Goal: Register for event/course

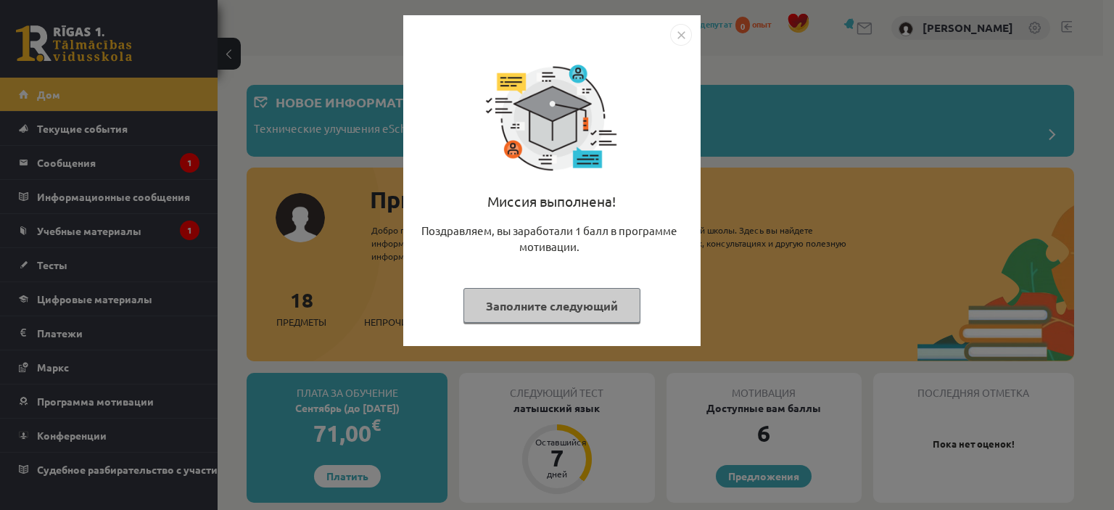
drag, startPoint x: 743, startPoint y: 81, endPoint x: 724, endPoint y: 67, distance: 23.8
click at [742, 82] on div "Миссия выполнена! Поздравляем, вы заработали 1 балл в программе мотивации. Запо…" at bounding box center [557, 255] width 1114 height 510
click at [679, 29] on img "Закрывать" at bounding box center [681, 35] width 22 height 22
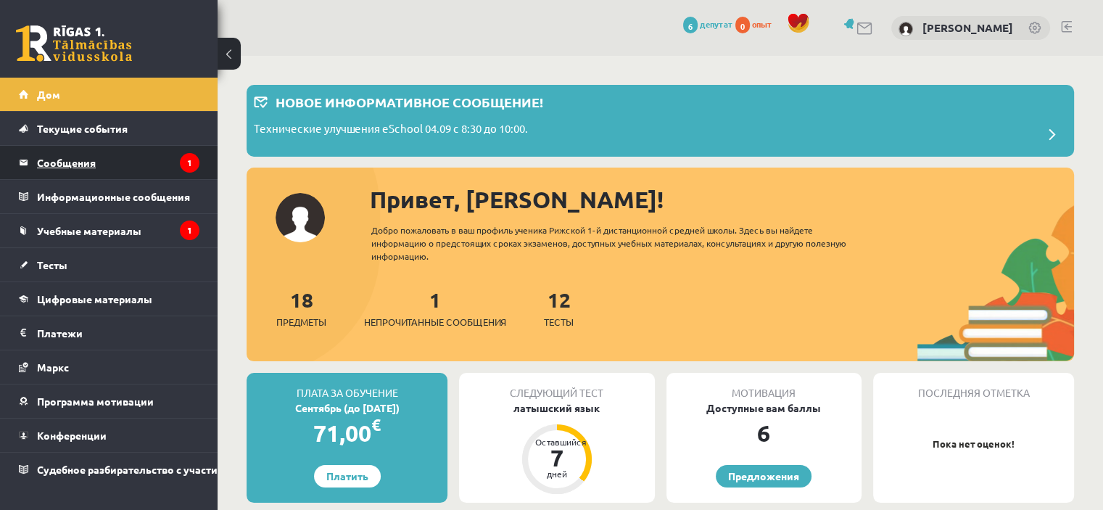
click at [113, 159] on legend "Сообщения 1" at bounding box center [118, 162] width 162 height 33
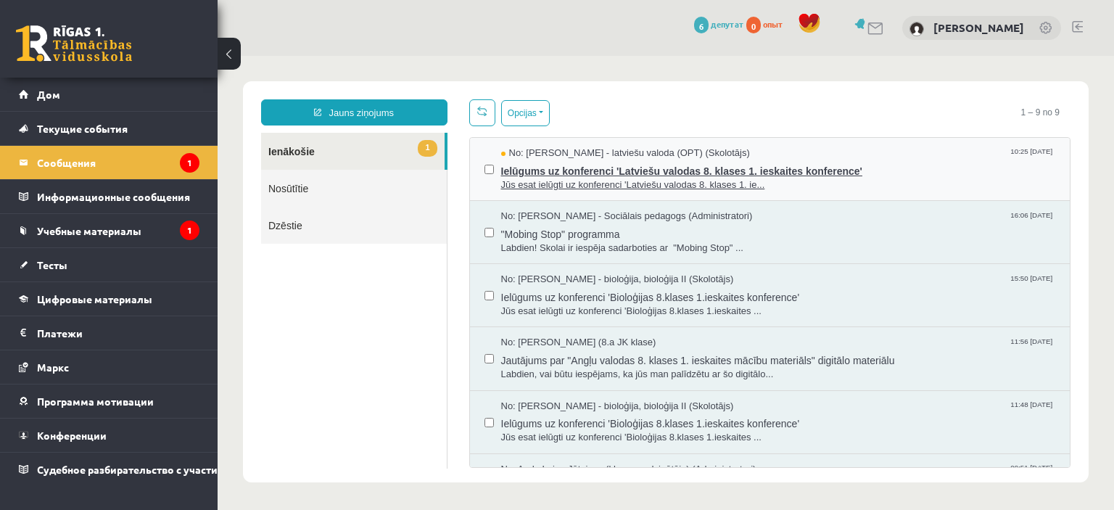
click at [956, 178] on span "Jūs esat ielūgti uz konferenci 'Latviešu valodas 8. klases 1. ie..." at bounding box center [778, 185] width 555 height 14
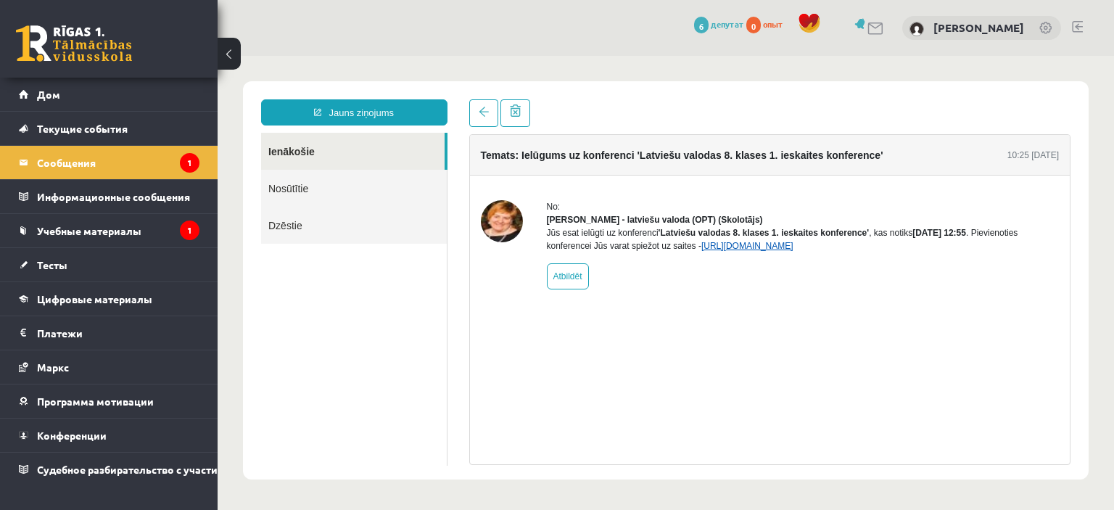
click at [793, 251] on link "https://eskola.r1tv.lv/conferences/4486/join" at bounding box center [747, 246] width 92 height 10
click at [777, 251] on link "https://eskola.r1tv.lv/conferences/4486/join" at bounding box center [747, 246] width 92 height 10
click at [789, 251] on link "https://eskola.r1tv.lv/conferences/4486/join" at bounding box center [747, 246] width 92 height 10
click at [793, 251] on link "https://eskola.r1tv.lv/conferences/4486/join" at bounding box center [747, 246] width 92 height 10
click at [758, 251] on link "https://eskola.r1tv.lv/conferences/4486/join" at bounding box center [747, 246] width 92 height 10
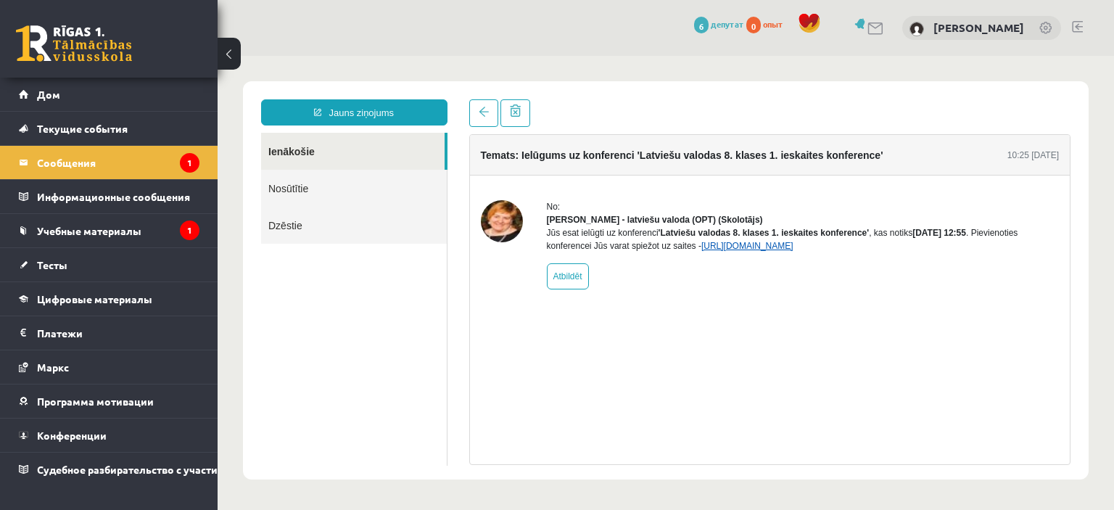
click at [763, 251] on link "https://eskola.r1tv.lv/conferences/4486/join" at bounding box center [747, 246] width 92 height 10
click at [751, 251] on link "https://eskola.r1tv.lv/conferences/4486/join" at bounding box center [747, 246] width 92 height 10
click at [706, 251] on link "https://eskola.r1tv.lv/conferences/4486/join" at bounding box center [747, 246] width 92 height 10
click at [789, 251] on link "https://eskola.r1tv.lv/conferences/4486/join" at bounding box center [747, 246] width 92 height 10
click at [490, 112] on link at bounding box center [483, 113] width 29 height 28
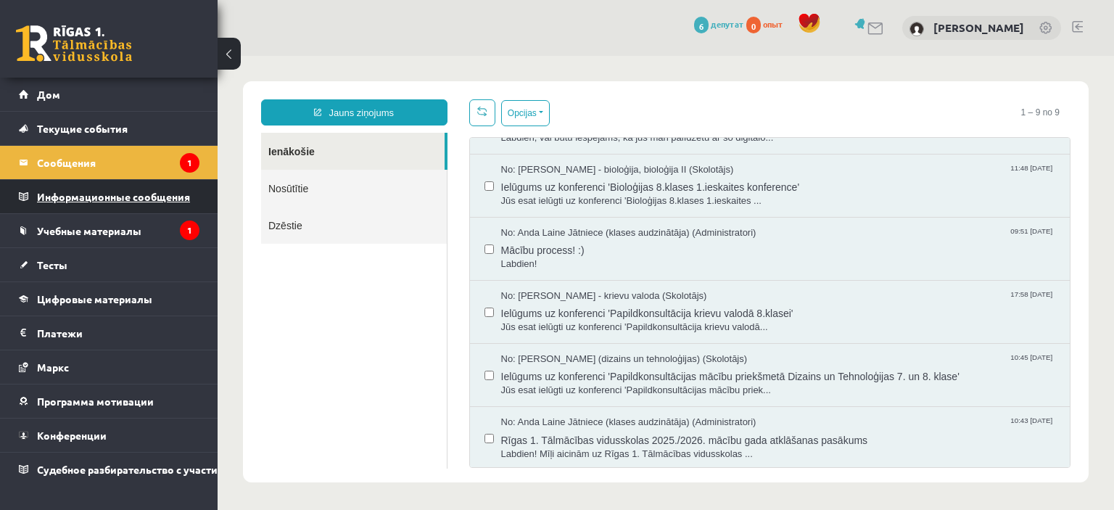
click at [88, 206] on legend "Информационные сообщения 1" at bounding box center [118, 196] width 162 height 33
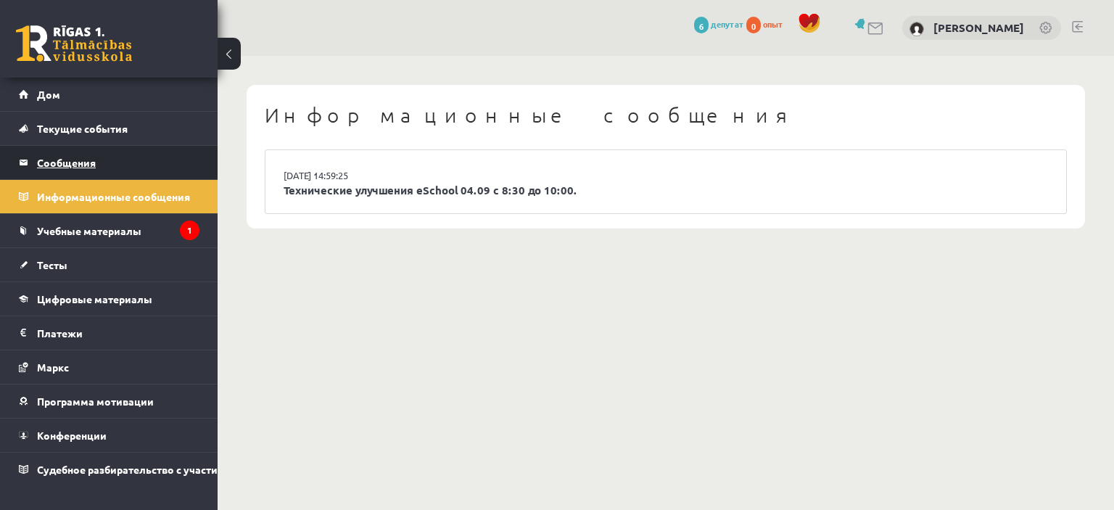
click at [105, 161] on legend "Сообщения 1" at bounding box center [118, 162] width 162 height 33
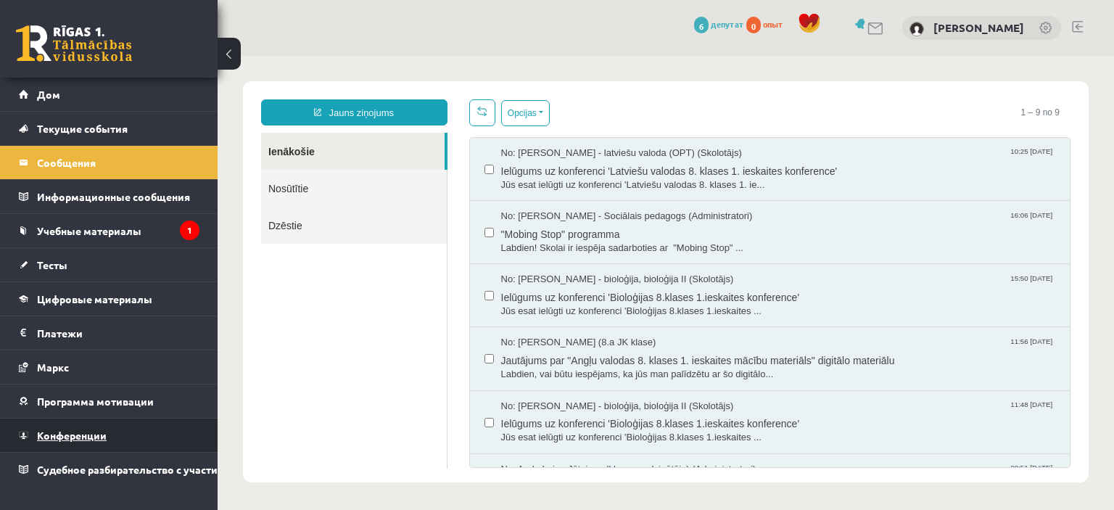
click at [140, 440] on link "Конференции" at bounding box center [109, 434] width 181 height 33
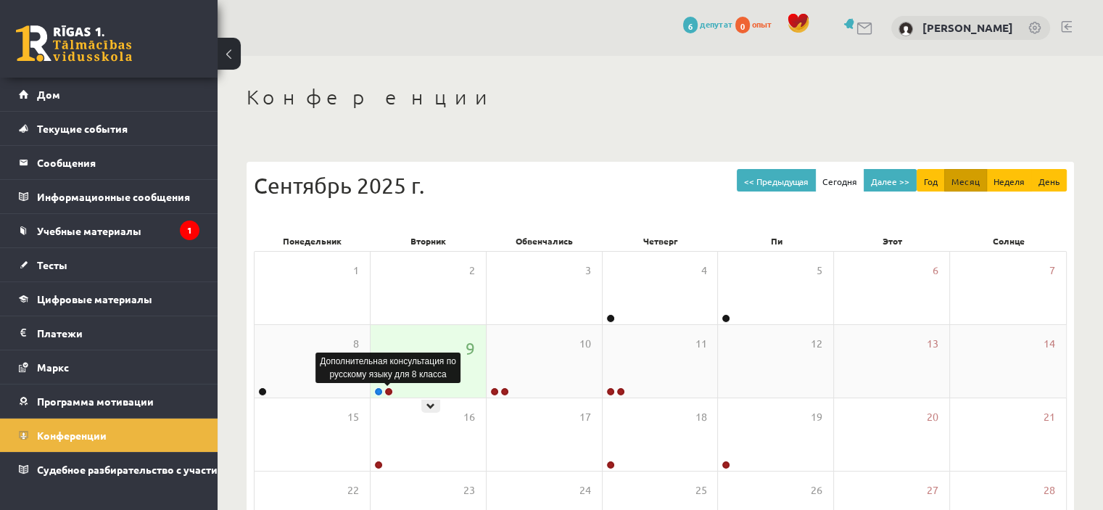
click at [389, 389] on link at bounding box center [388, 391] width 9 height 9
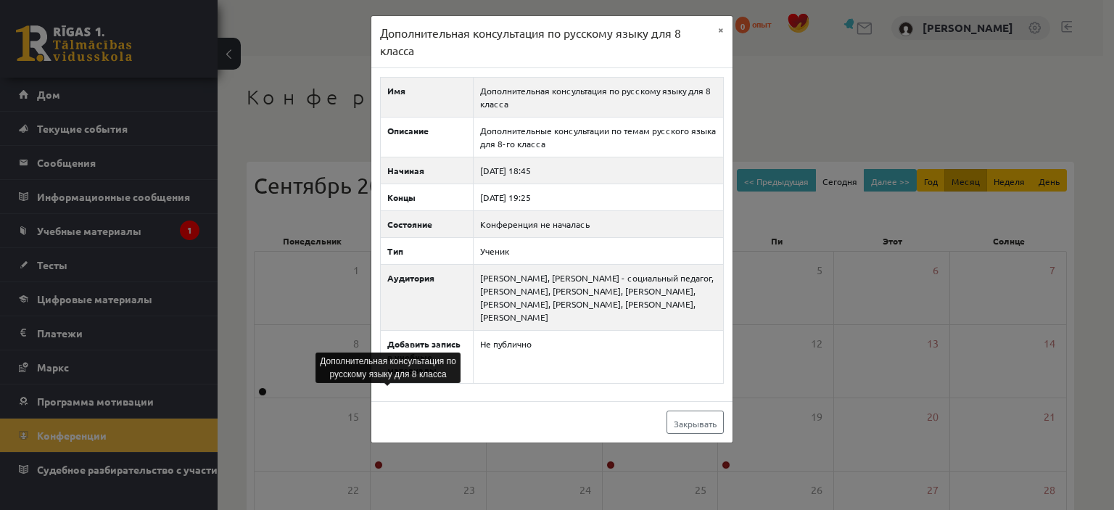
click at [808, 112] on div "Дополнительная консультация по русскому языку для 8 класса × Имя Дополнительная…" at bounding box center [557, 255] width 1114 height 510
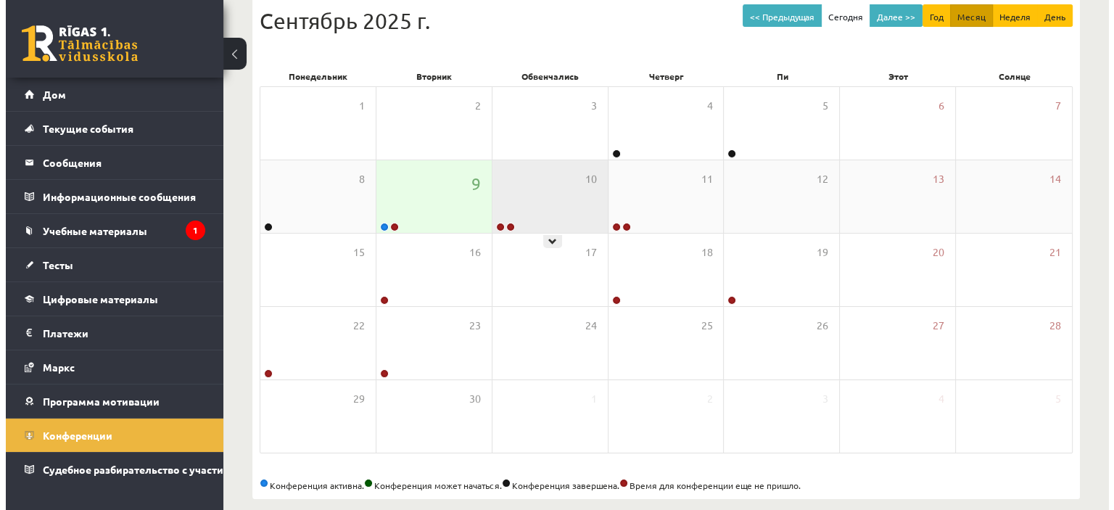
scroll to position [182, 0]
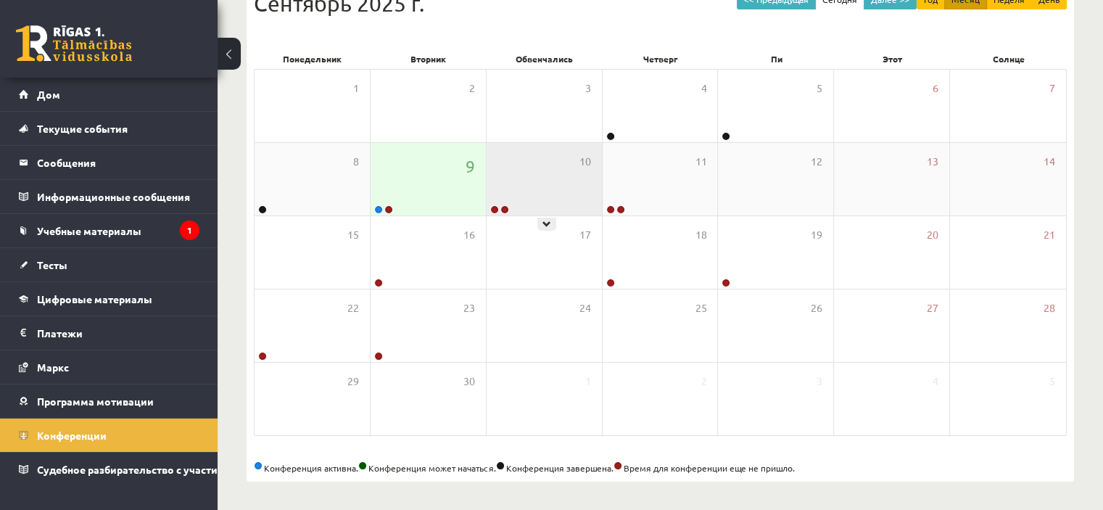
click at [540, 173] on div "10" at bounding box center [543, 179] width 115 height 72
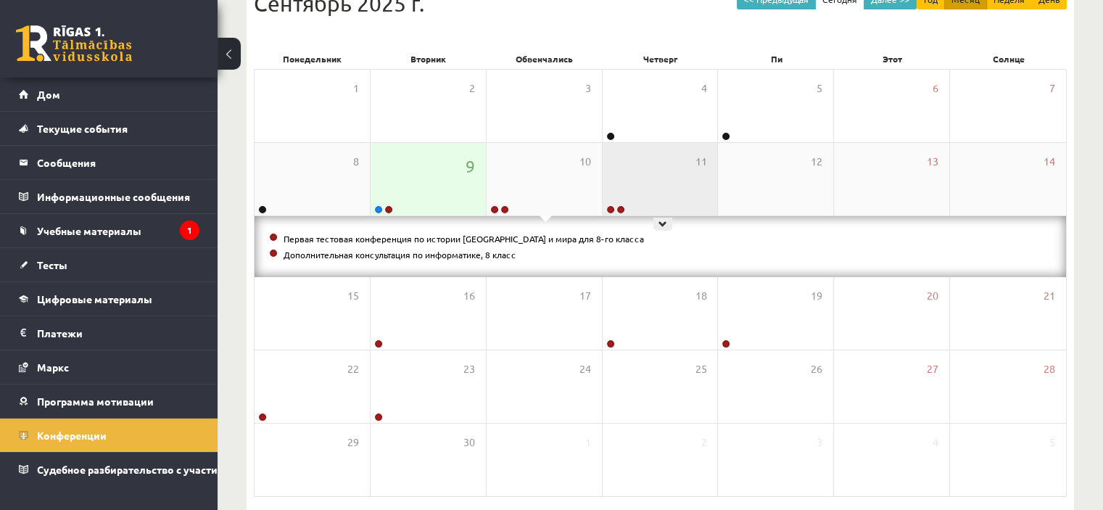
click at [623, 185] on div "11" at bounding box center [659, 179] width 115 height 72
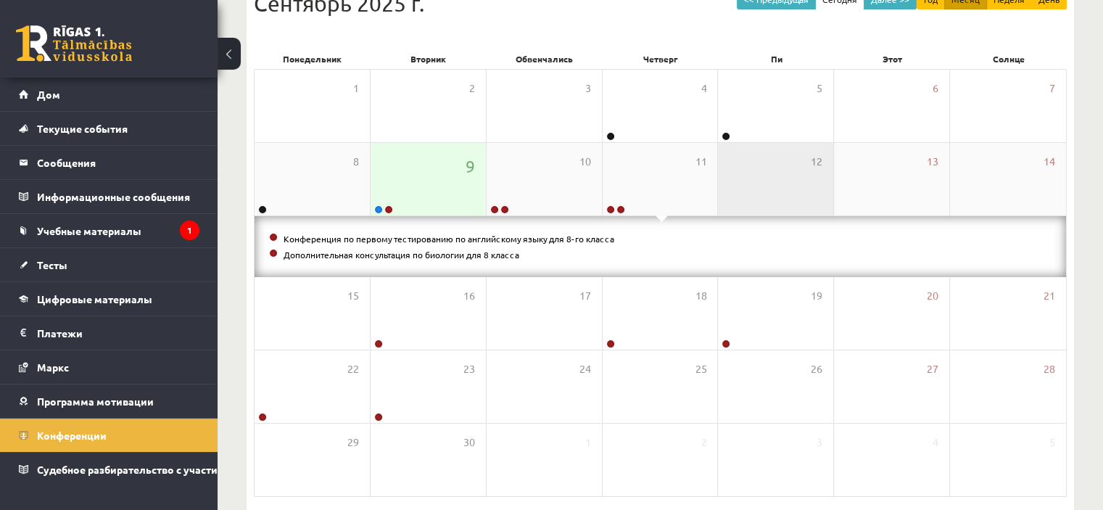
click at [798, 201] on div "12" at bounding box center [775, 179] width 115 height 72
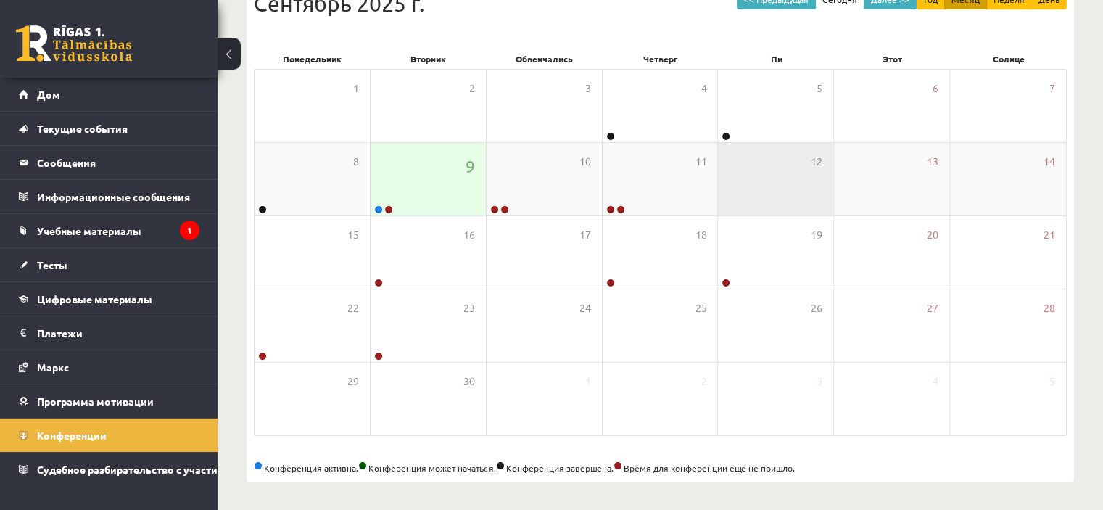
click at [787, 186] on div "12" at bounding box center [775, 179] width 115 height 72
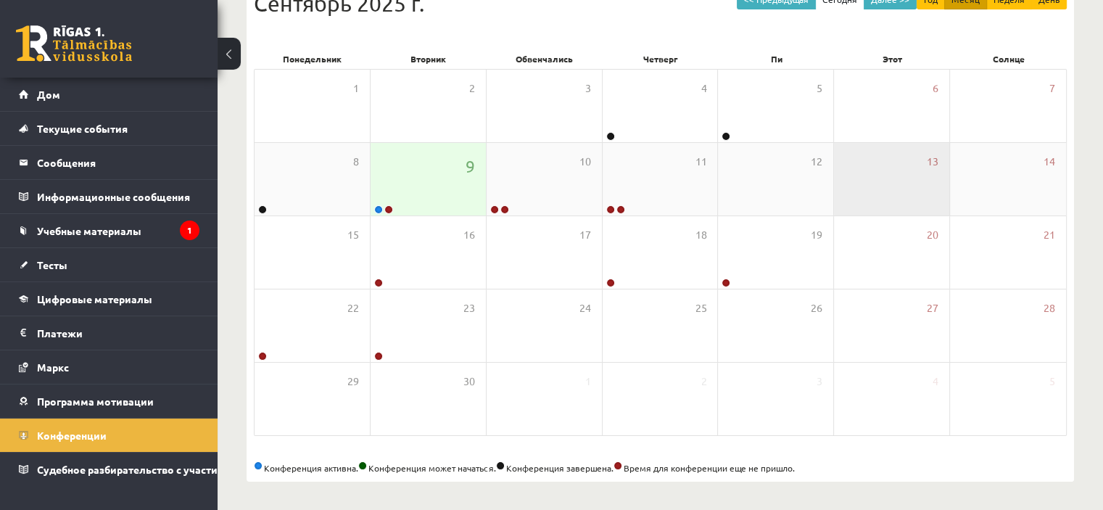
click at [887, 173] on div "13" at bounding box center [891, 179] width 115 height 72
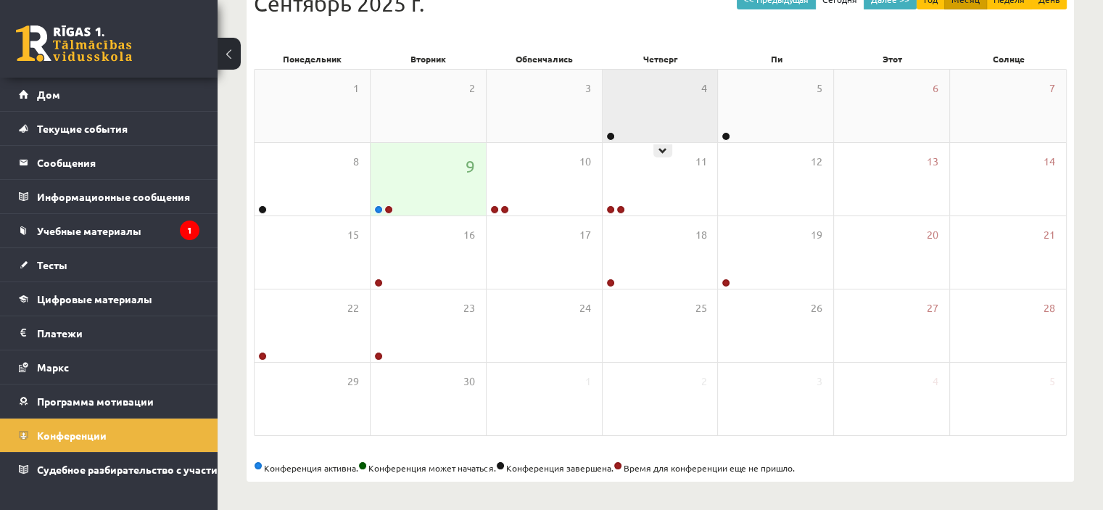
click at [623, 83] on div "4" at bounding box center [659, 106] width 115 height 72
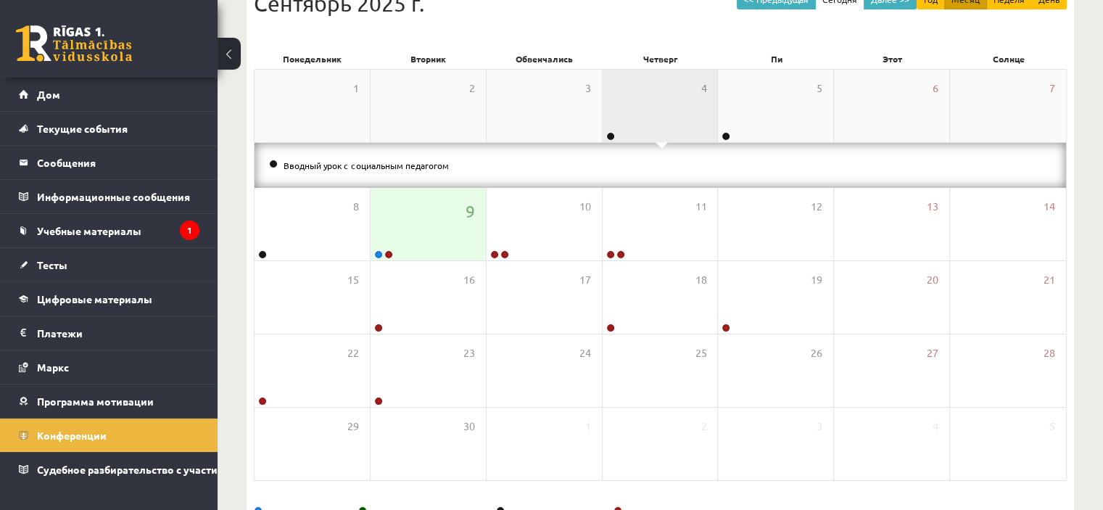
click at [626, 87] on div "4" at bounding box center [659, 106] width 115 height 72
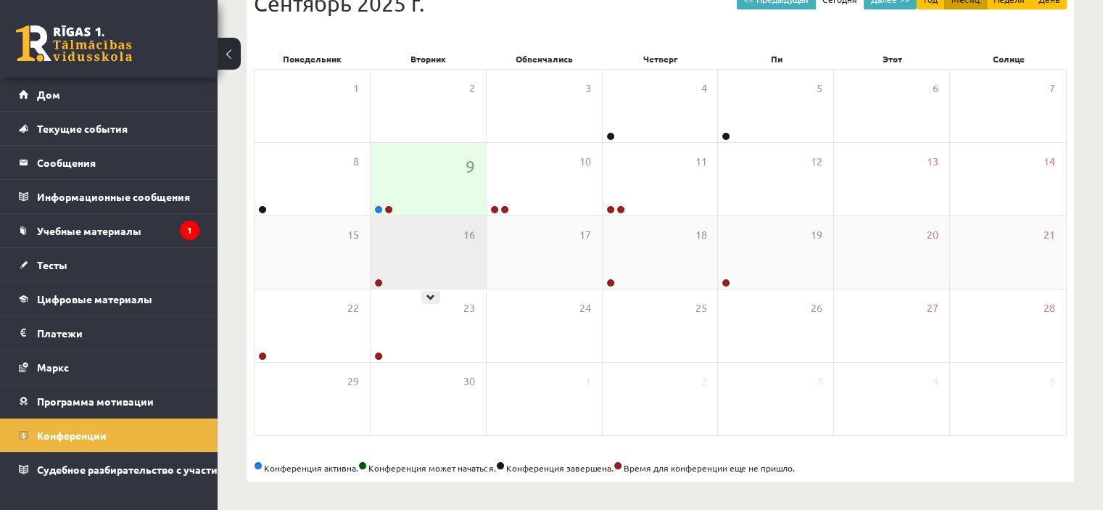
click at [397, 253] on div "16" at bounding box center [427, 252] width 115 height 72
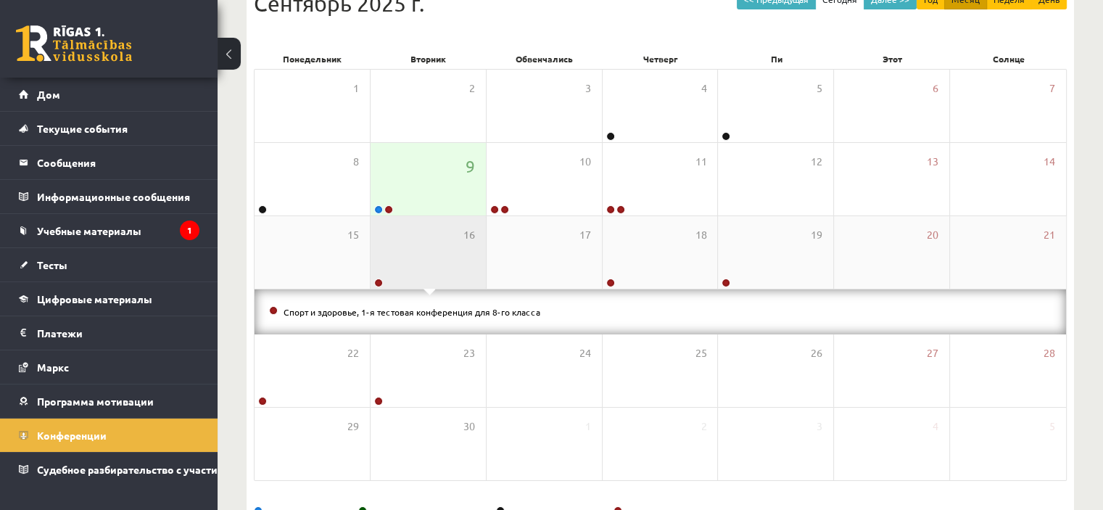
click at [397, 253] on div "16" at bounding box center [427, 252] width 115 height 72
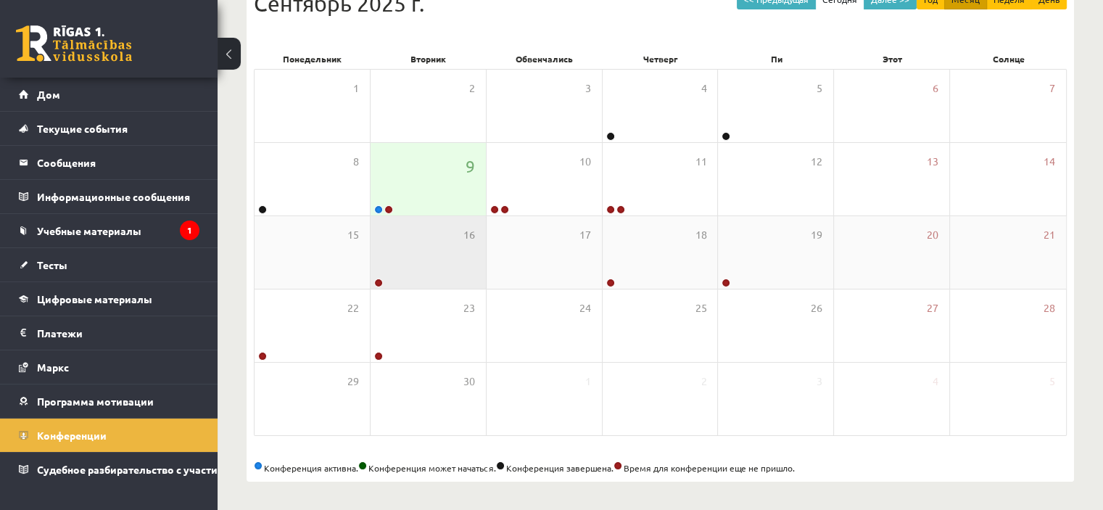
click at [430, 262] on div "16" at bounding box center [427, 252] width 115 height 72
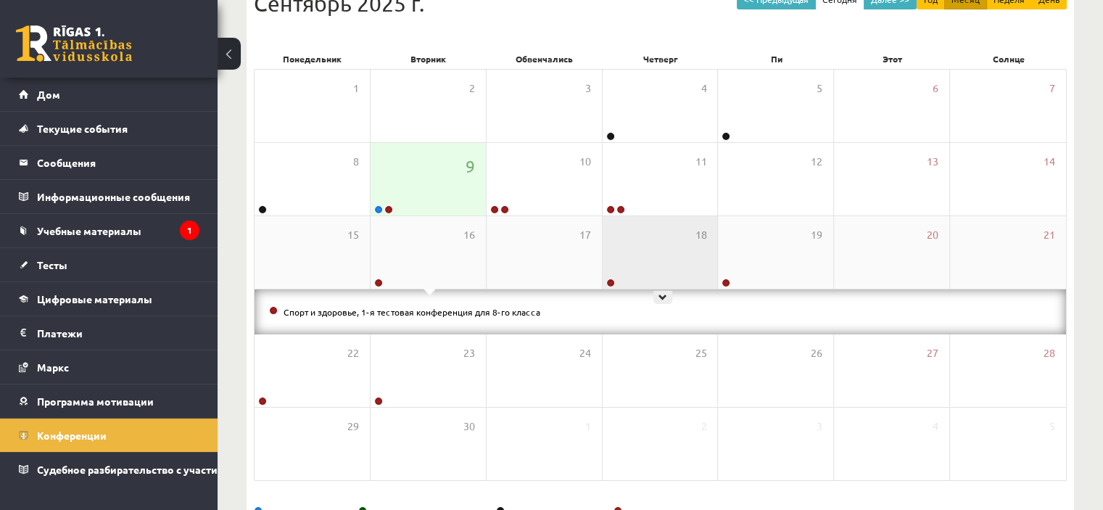
click at [700, 260] on div "18" at bounding box center [659, 252] width 115 height 72
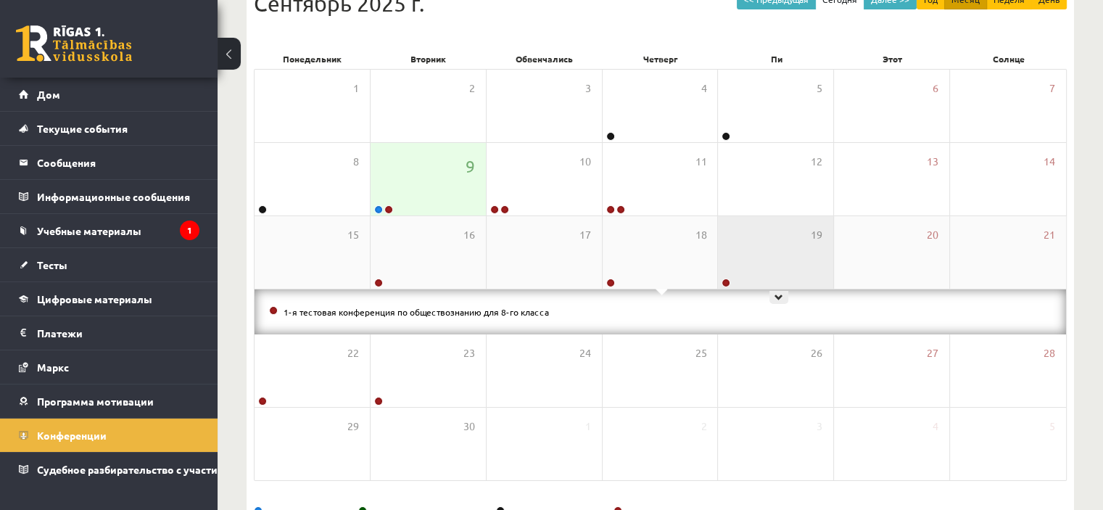
click at [765, 257] on div "19" at bounding box center [775, 252] width 115 height 72
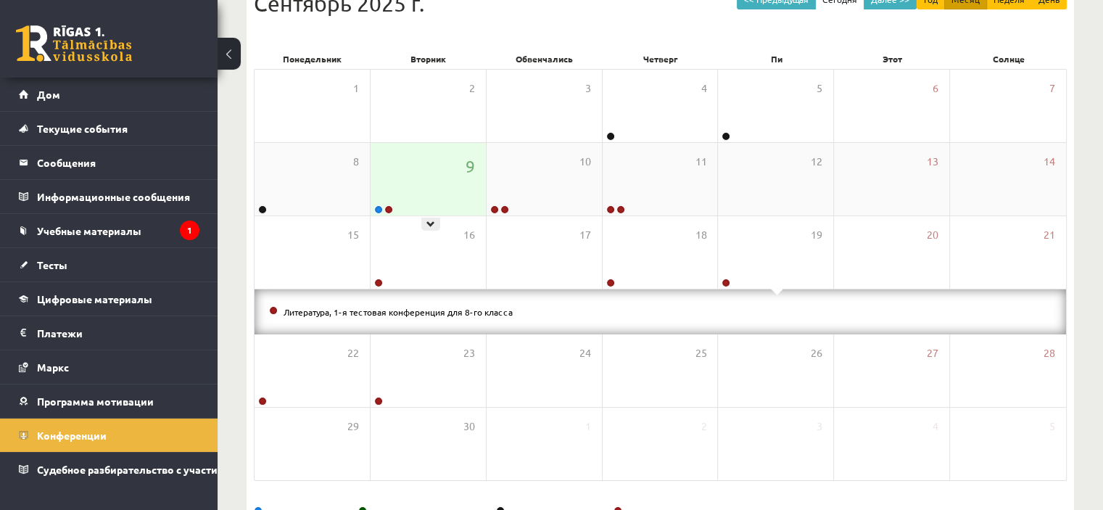
click at [377, 182] on div "9" at bounding box center [427, 179] width 115 height 72
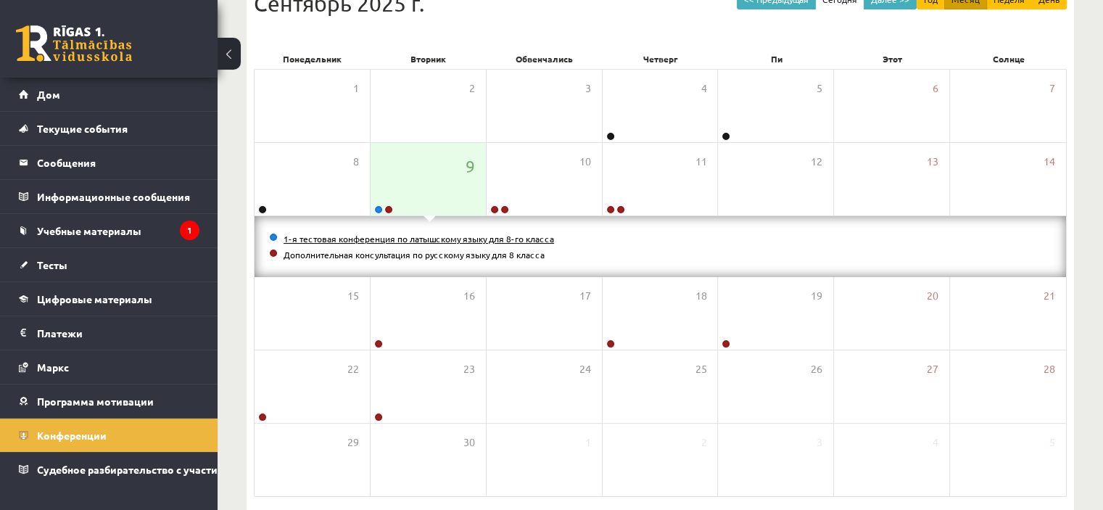
click at [364, 239] on font "1-я тестовая конференция по латышскому языку для 8-го класса" at bounding box center [418, 239] width 270 height 12
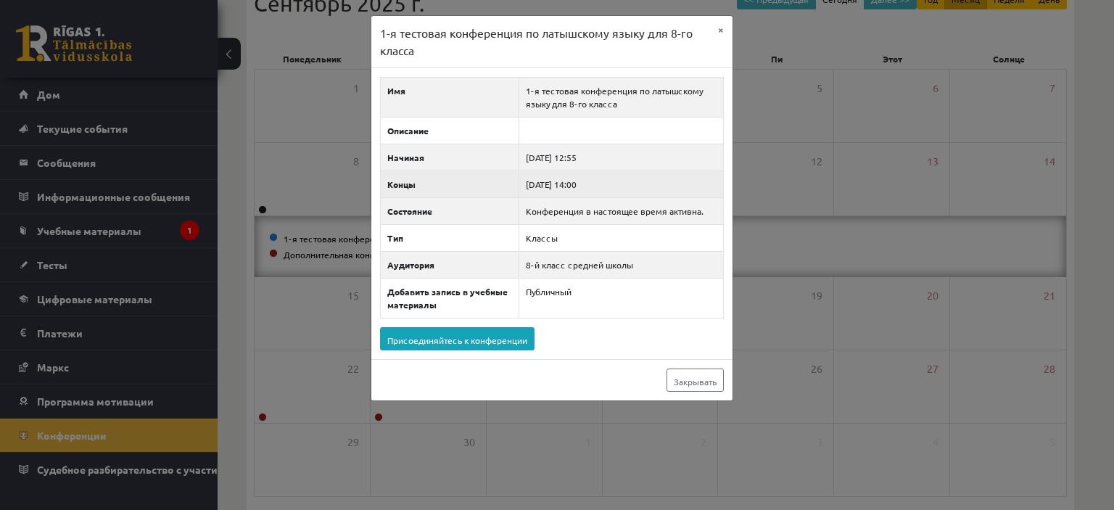
drag, startPoint x: 658, startPoint y: 186, endPoint x: 441, endPoint y: 195, distance: 217.7
click at [441, 195] on tr "Концы 2025-09-09 14:00" at bounding box center [551, 184] width 343 height 27
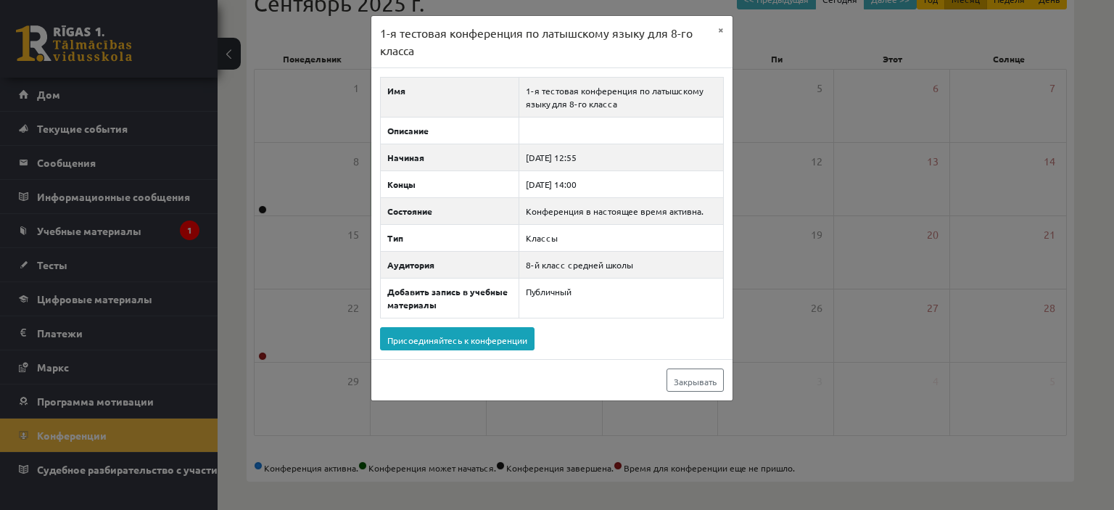
click at [262, 115] on div "1-я тестовая конференция по латышскому языку для 8-го класса × Имя 1-я тестовая…" at bounding box center [557, 255] width 1114 height 510
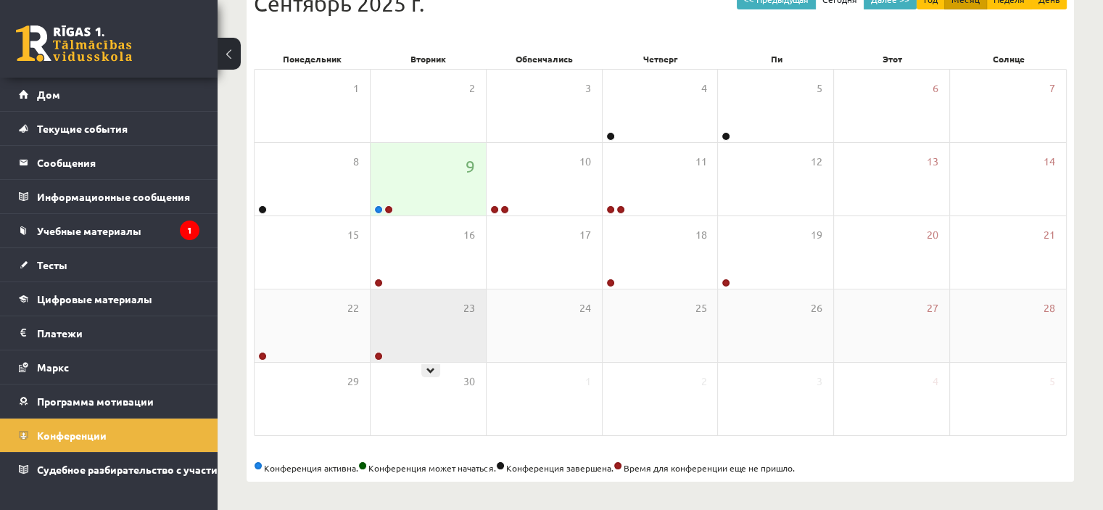
click at [385, 349] on div "23" at bounding box center [427, 325] width 115 height 72
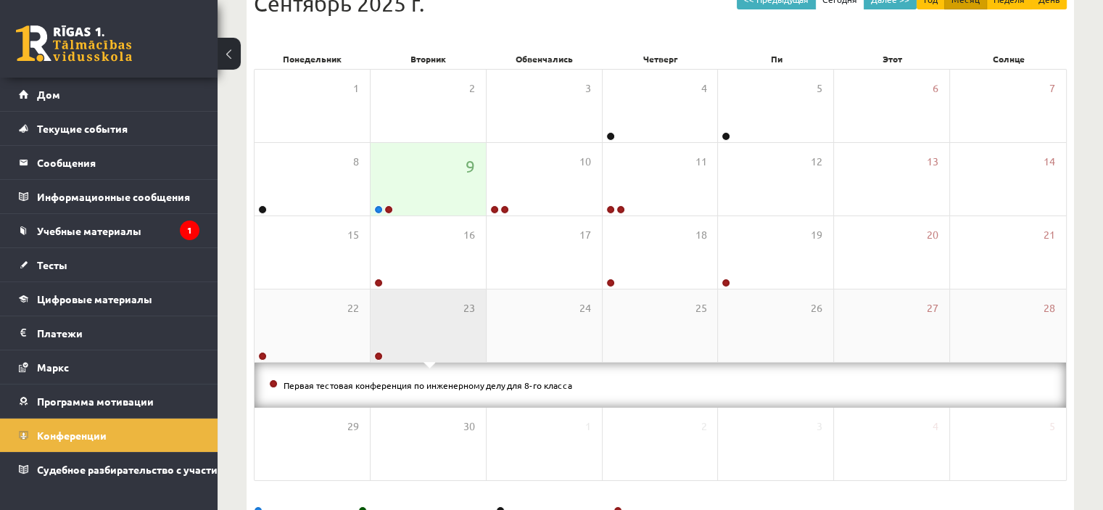
drag, startPoint x: 385, startPoint y: 349, endPoint x: 369, endPoint y: 344, distance: 16.7
click at [384, 349] on div "23" at bounding box center [427, 325] width 115 height 72
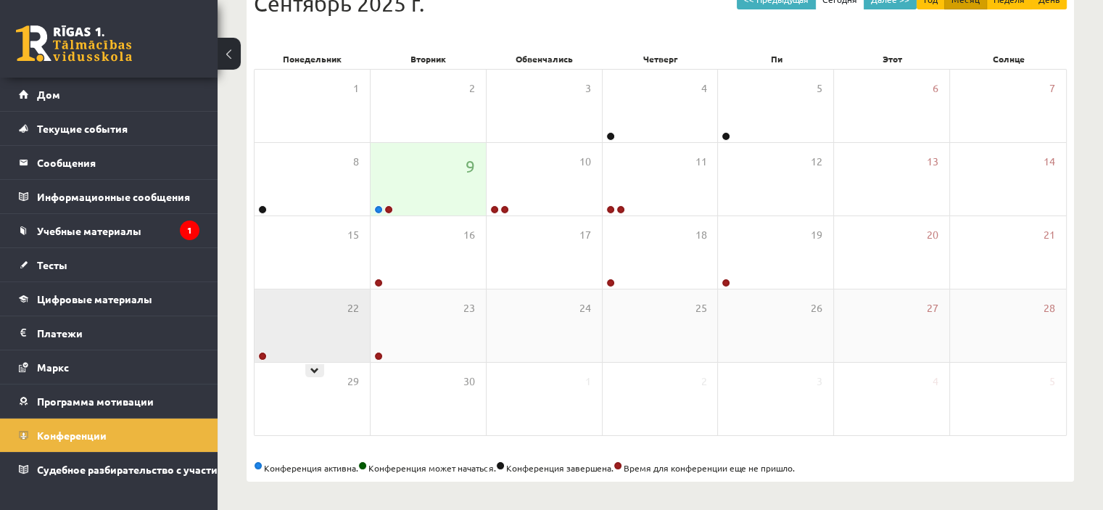
click at [316, 333] on div "22" at bounding box center [311, 325] width 115 height 72
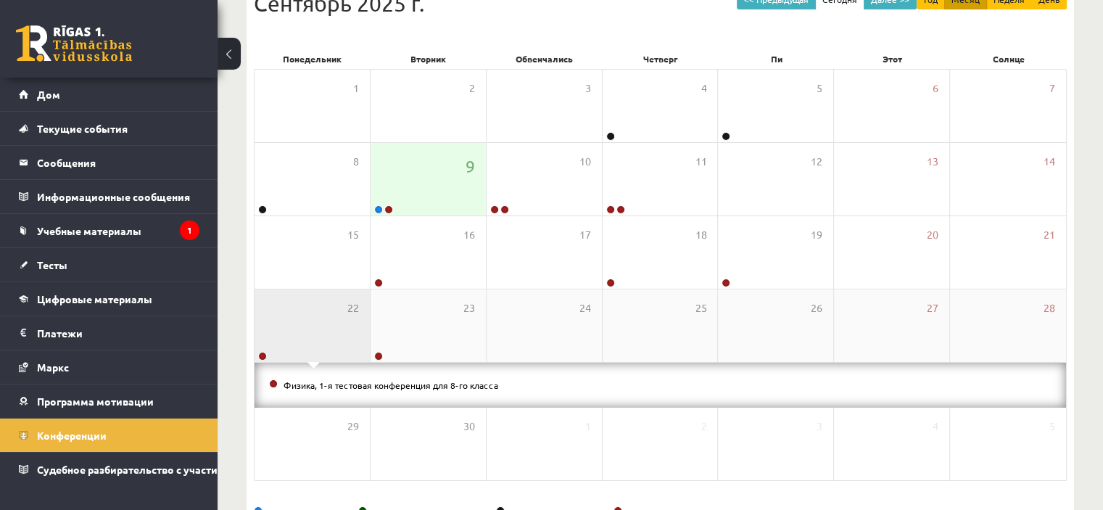
click at [316, 333] on div "22" at bounding box center [311, 325] width 115 height 72
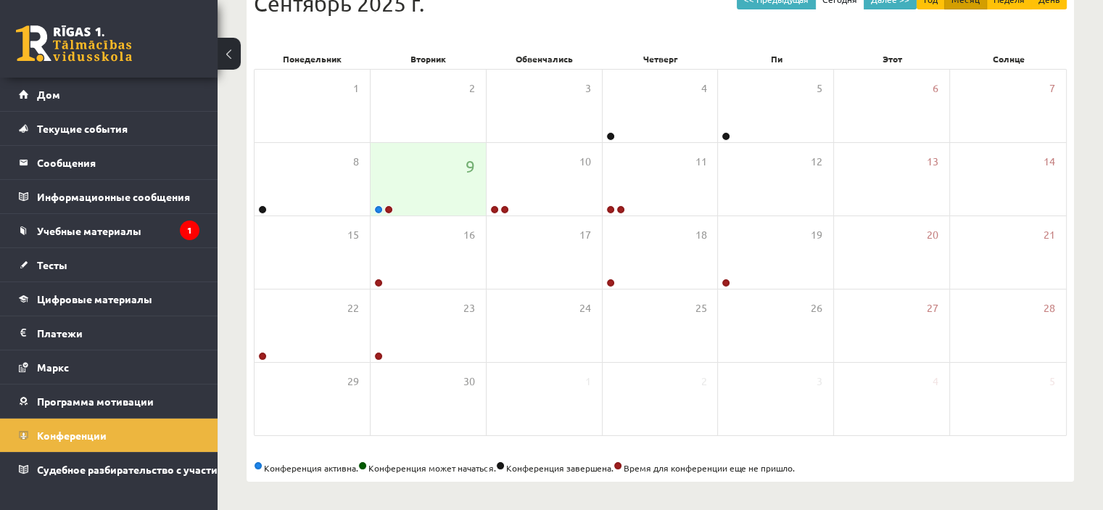
click at [334, 500] on div "Конференции << Предыдущая Сегодня Далее >> Год Месяц Неделя День Сентябрь 2025 …" at bounding box center [659, 192] width 885 height 637
click at [447, 183] on div "9" at bounding box center [427, 179] width 115 height 72
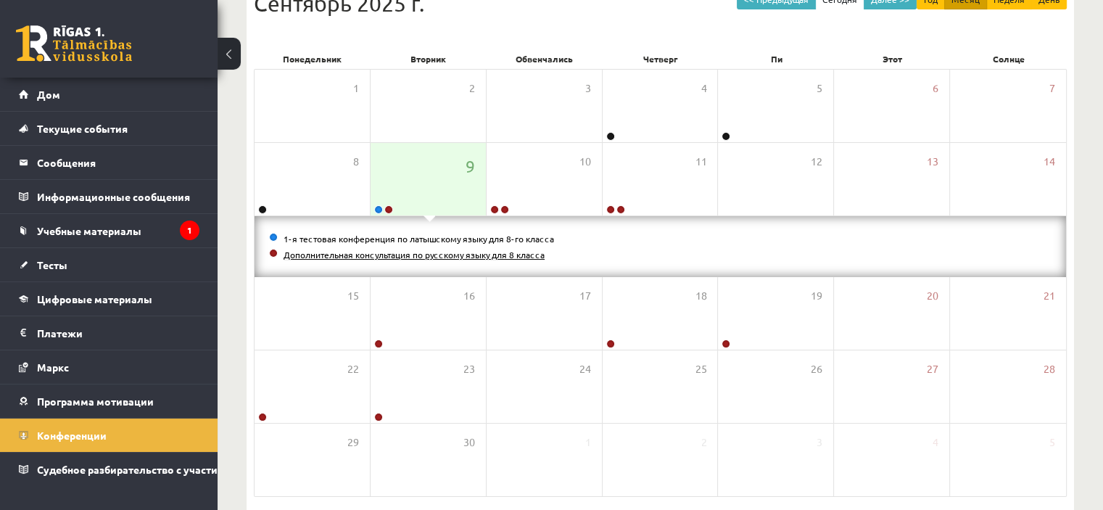
click at [376, 256] on font "Дополнительная консультация по русскому языку для 8 класса" at bounding box center [413, 255] width 261 height 12
